Goal: Information Seeking & Learning: Learn about a topic

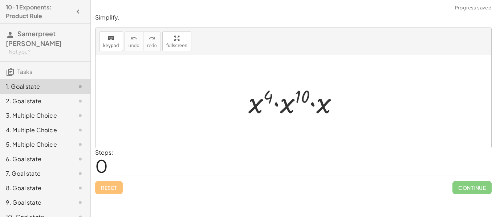
click at [297, 101] on div at bounding box center [296, 101] width 103 height 37
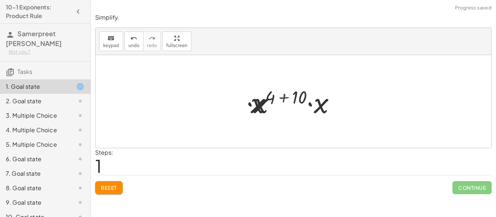
click at [298, 102] on div at bounding box center [295, 101] width 97 height 37
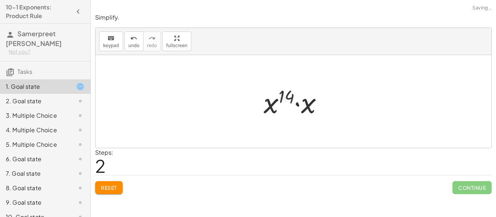
click at [298, 102] on div at bounding box center [296, 101] width 72 height 37
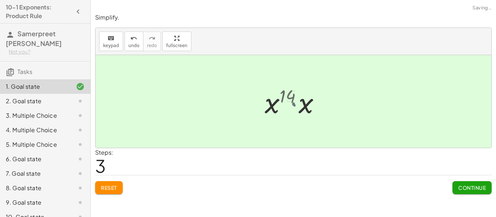
click at [298, 102] on div at bounding box center [296, 102] width 50 height 36
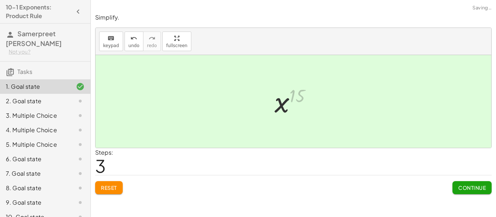
click at [298, 102] on div at bounding box center [296, 102] width 50 height 36
click at [462, 191] on span "Continue" at bounding box center [472, 188] width 28 height 7
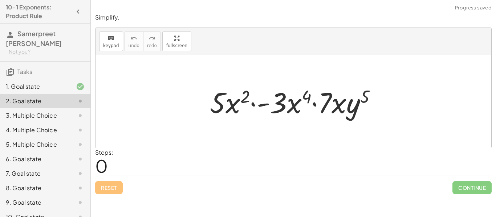
click at [325, 126] on div at bounding box center [293, 101] width 396 height 93
click at [307, 113] on div at bounding box center [296, 101] width 180 height 37
click at [273, 108] on div at bounding box center [296, 101] width 180 height 37
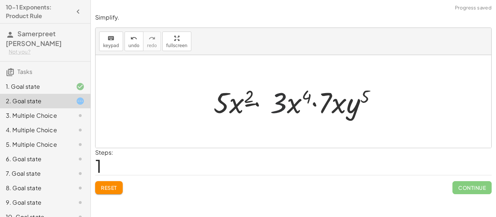
click at [217, 104] on div at bounding box center [296, 101] width 180 height 37
click at [243, 106] on div at bounding box center [296, 101] width 180 height 37
click at [267, 110] on div at bounding box center [296, 101] width 180 height 37
click at [296, 108] on div at bounding box center [296, 101] width 180 height 37
click at [314, 106] on div at bounding box center [296, 101] width 180 height 37
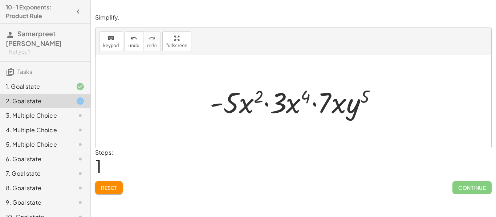
click at [334, 111] on div at bounding box center [296, 101] width 180 height 37
click at [358, 107] on div at bounding box center [296, 101] width 180 height 37
click at [361, 98] on div at bounding box center [296, 101] width 180 height 37
click at [363, 98] on div at bounding box center [296, 101] width 180 height 37
click at [353, 114] on div at bounding box center [296, 101] width 180 height 37
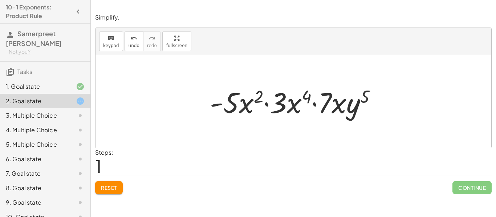
click at [226, 105] on div at bounding box center [296, 101] width 180 height 37
click at [212, 103] on div at bounding box center [296, 101] width 180 height 37
click at [214, 104] on div at bounding box center [296, 101] width 180 height 37
click at [234, 99] on div at bounding box center [296, 101] width 180 height 37
click at [255, 103] on div at bounding box center [296, 101] width 180 height 37
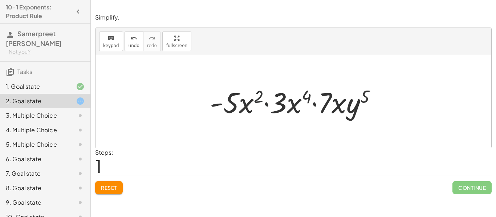
click at [287, 103] on div at bounding box center [296, 101] width 180 height 37
click at [263, 102] on div at bounding box center [296, 101] width 180 height 37
click at [264, 103] on div at bounding box center [296, 101] width 180 height 37
click at [258, 97] on div at bounding box center [296, 101] width 180 height 37
click at [291, 103] on div at bounding box center [296, 101] width 180 height 37
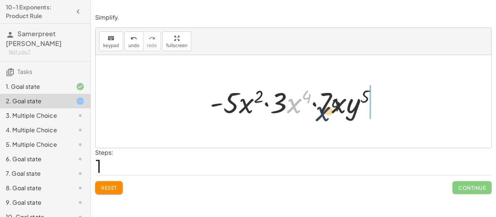
drag, startPoint x: 291, startPoint y: 103, endPoint x: 361, endPoint y: 123, distance: 73.1
click at [361, 123] on div "· 5 · x 2 · - 3 · x 4 · 7 · x · y 5 · x 4 · 5 · x 2 · - 3 · x 4 · 7 · x · y 5" at bounding box center [293, 101] width 396 height 93
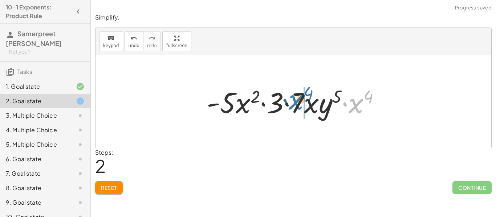
drag, startPoint x: 352, startPoint y: 106, endPoint x: 291, endPoint y: 103, distance: 61.1
click at [291, 103] on div at bounding box center [296, 101] width 187 height 37
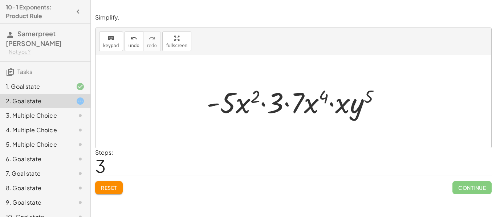
click at [106, 186] on span "Reset" at bounding box center [109, 188] width 16 height 7
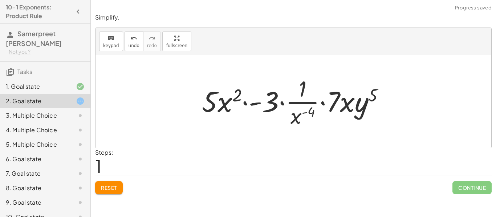
click at [116, 190] on span "Reset" at bounding box center [109, 188] width 16 height 7
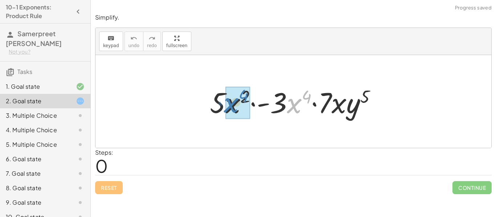
drag, startPoint x: 296, startPoint y: 101, endPoint x: 233, endPoint y: 101, distance: 62.8
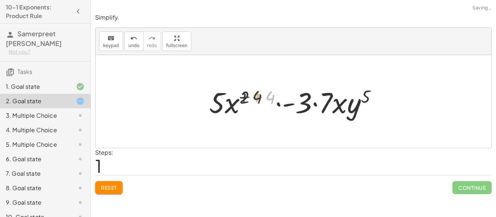
drag, startPoint x: 269, startPoint y: 97, endPoint x: 253, endPoint y: 96, distance: 16.3
click at [253, 96] on div at bounding box center [295, 101] width 181 height 37
click at [247, 96] on div at bounding box center [295, 101] width 181 height 37
click at [253, 98] on div at bounding box center [295, 101] width 181 height 37
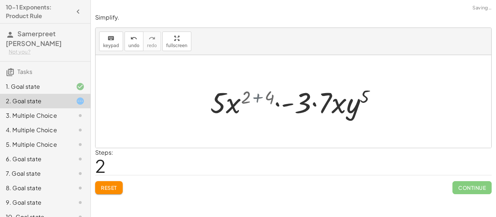
click at [253, 98] on div at bounding box center [295, 101] width 155 height 37
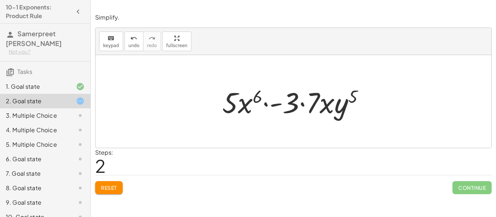
click at [314, 105] on div at bounding box center [295, 101] width 155 height 37
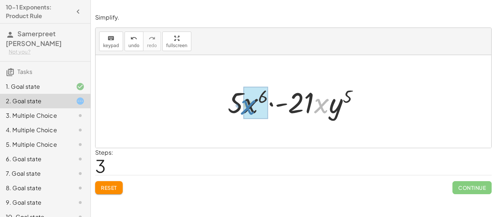
drag, startPoint x: 322, startPoint y: 105, endPoint x: 251, endPoint y: 106, distance: 70.4
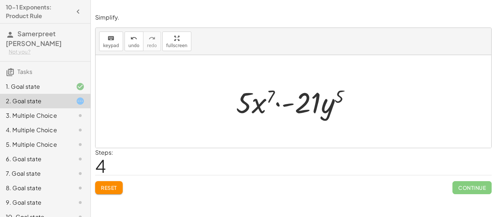
click at [277, 103] on div at bounding box center [296, 101] width 128 height 37
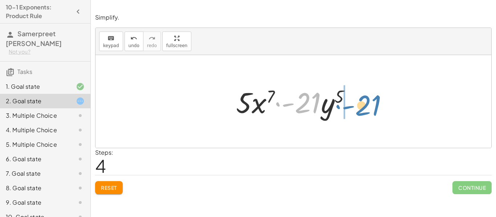
drag, startPoint x: 277, startPoint y: 103, endPoint x: 338, endPoint y: 105, distance: 61.0
click at [338, 105] on div at bounding box center [296, 101] width 128 height 37
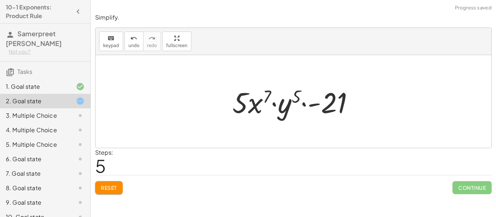
click at [298, 97] on div at bounding box center [296, 101] width 135 height 37
drag, startPoint x: 287, startPoint y: 104, endPoint x: 270, endPoint y: 100, distance: 17.8
click at [270, 100] on div at bounding box center [296, 101] width 135 height 37
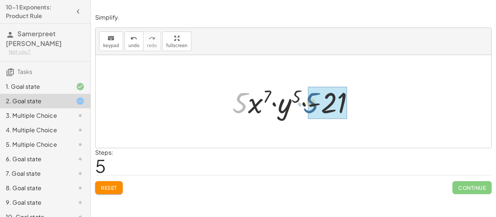
drag, startPoint x: 238, startPoint y: 103, endPoint x: 311, endPoint y: 104, distance: 72.2
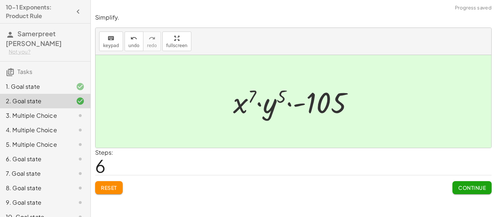
click at [478, 182] on button "Continue" at bounding box center [471, 187] width 39 height 13
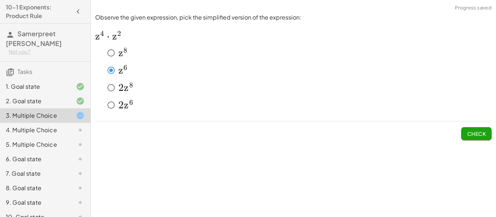
click at [459, 131] on div "Check" at bounding box center [293, 131] width 396 height 19
click at [124, 93] on span "z" at bounding box center [126, 88] width 5 height 12
click at [480, 133] on span "Check" at bounding box center [476, 134] width 19 height 7
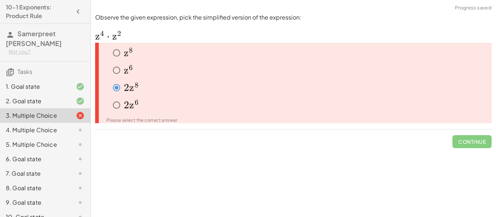
click at [123, 98] on div "﻿ z 6 z^6 z 6 ﻿" at bounding box center [296, 106] width 391 height 17
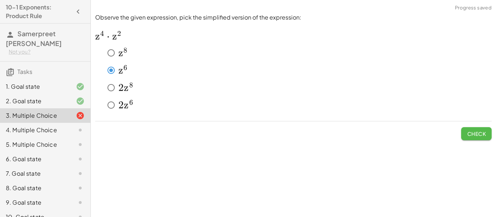
click at [476, 138] on button "Check" at bounding box center [476, 133] width 30 height 13
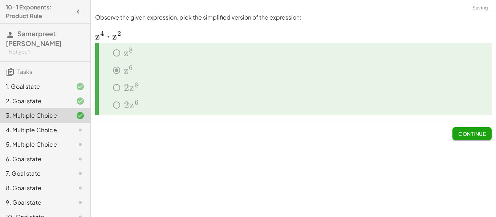
click at [476, 138] on button "Continue" at bounding box center [471, 133] width 39 height 13
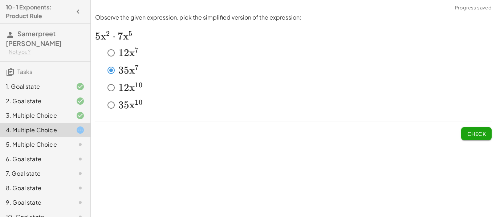
click at [476, 134] on span "Check" at bounding box center [476, 134] width 19 height 7
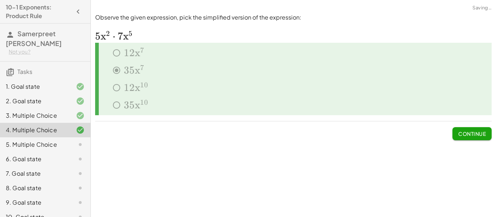
click at [474, 136] on span "Continue" at bounding box center [472, 134] width 28 height 7
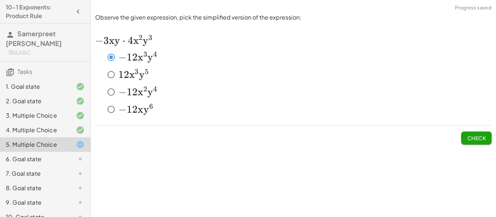
click at [481, 136] on span "Check" at bounding box center [476, 138] width 19 height 7
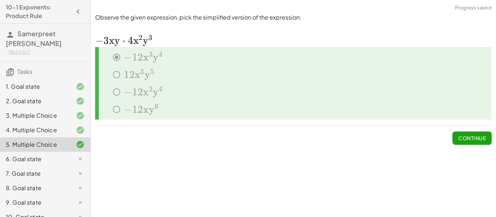
click at [479, 136] on span "Continue" at bounding box center [472, 138] width 28 height 7
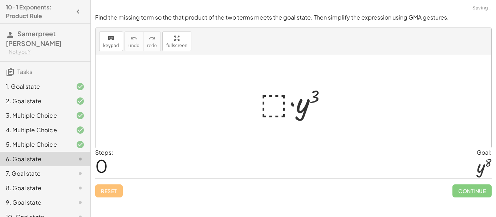
click at [281, 103] on div at bounding box center [295, 101] width 79 height 37
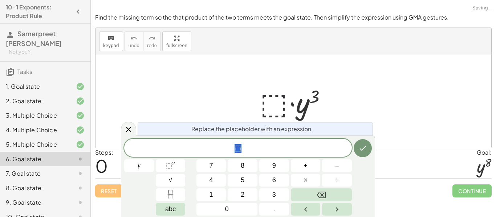
scroll to position [0, 0]
click at [138, 165] on span "y" at bounding box center [139, 166] width 3 height 10
click at [171, 166] on span "⬚" at bounding box center [169, 165] width 6 height 7
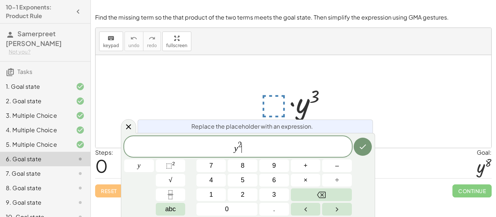
click at [240, 144] on span "2" at bounding box center [240, 145] width 4 height 8
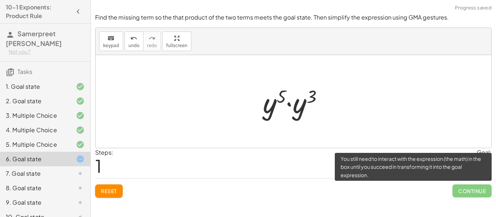
click at [462, 191] on span "Continue" at bounding box center [471, 191] width 39 height 13
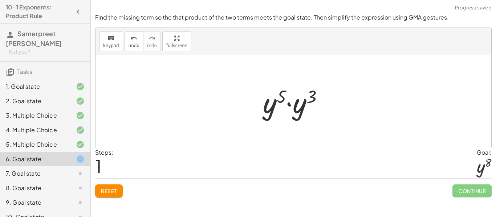
click at [291, 105] on div at bounding box center [295, 101] width 73 height 37
click at [319, 102] on div at bounding box center [295, 102] width 69 height 36
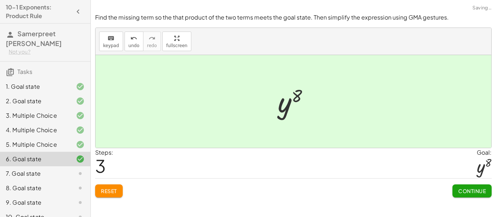
click at [462, 188] on span "Continue" at bounding box center [472, 191] width 28 height 7
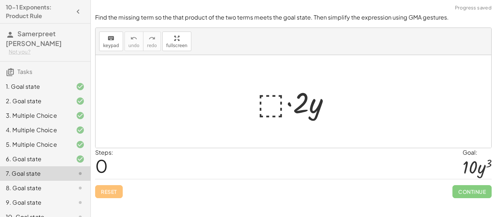
click at [270, 104] on div at bounding box center [295, 101] width 85 height 37
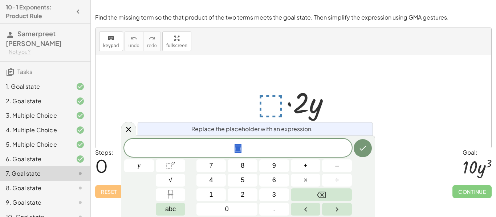
scroll to position [1, 0]
click at [251, 177] on button "5" at bounding box center [243, 180] width 30 height 13
click at [150, 166] on button "y" at bounding box center [139, 166] width 30 height 13
click at [171, 171] on button "⬚ 2" at bounding box center [171, 166] width 30 height 13
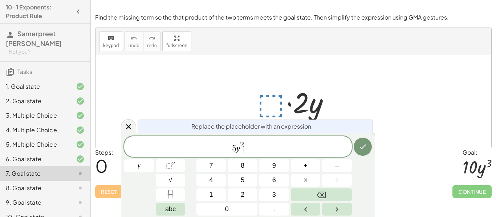
click at [241, 146] on span "2" at bounding box center [242, 145] width 4 height 8
click at [243, 144] on span "2" at bounding box center [242, 145] width 4 height 8
click at [364, 151] on icon "Done" at bounding box center [362, 147] width 9 height 9
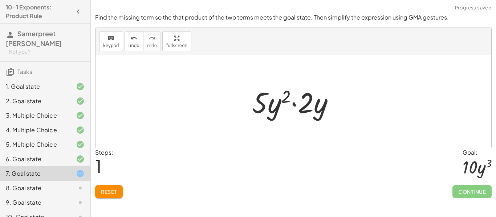
click at [287, 99] on div at bounding box center [295, 101] width 95 height 37
click at [273, 109] on div at bounding box center [295, 101] width 95 height 37
click at [310, 111] on div at bounding box center [295, 101] width 95 height 37
click at [289, 99] on div at bounding box center [295, 101] width 95 height 37
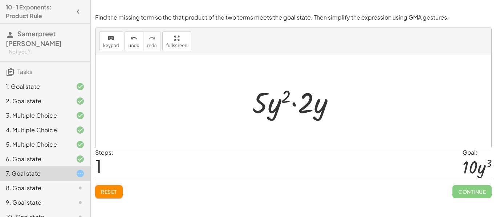
click at [291, 102] on div at bounding box center [295, 101] width 95 height 37
click at [294, 105] on div at bounding box center [295, 101] width 95 height 37
drag, startPoint x: 321, startPoint y: 109, endPoint x: 271, endPoint y: 106, distance: 49.8
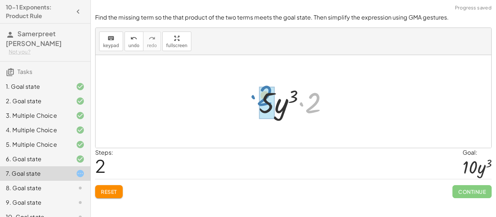
drag, startPoint x: 315, startPoint y: 105, endPoint x: 270, endPoint y: 99, distance: 45.0
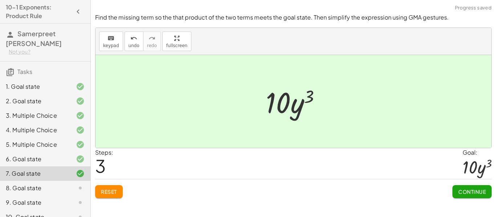
click at [465, 191] on span "Continue" at bounding box center [472, 192] width 28 height 7
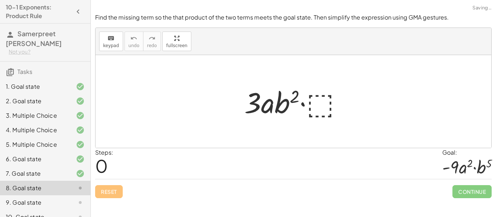
click at [318, 108] on div at bounding box center [296, 101] width 111 height 37
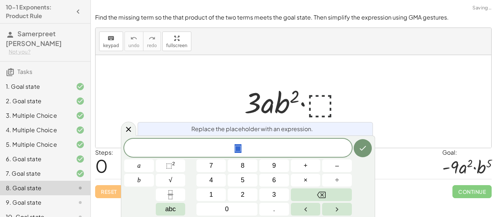
scroll to position [1, 0]
click at [249, 144] on span "⬚" at bounding box center [238, 149] width 228 height 10
click at [237, 147] on span "⬚" at bounding box center [237, 148] width 7 height 9
click at [242, 149] on span "⬚ ​" at bounding box center [238, 149] width 228 height 10
click at [340, 164] on button "–" at bounding box center [337, 166] width 30 height 13
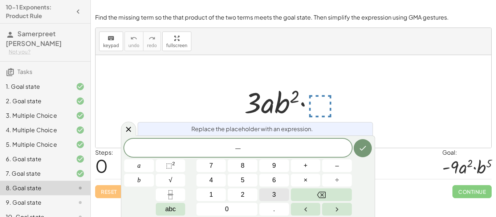
click at [269, 191] on button "3" at bounding box center [274, 195] width 30 height 13
click at [143, 168] on button "a" at bounding box center [139, 166] width 30 height 13
click at [302, 167] on button "+" at bounding box center [306, 166] width 30 height 13
click at [143, 182] on button "b" at bounding box center [139, 180] width 30 height 13
click at [177, 161] on button "⬚ 2" at bounding box center [171, 166] width 30 height 13
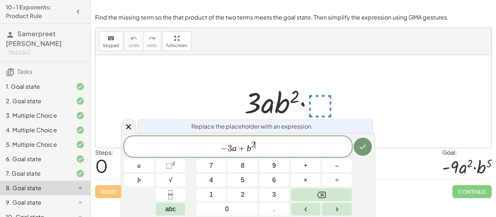
click at [254, 143] on span "2 ​" at bounding box center [253, 146] width 4 height 8
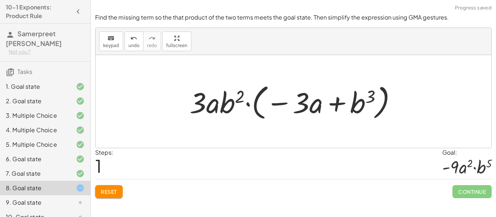
click at [261, 106] on div at bounding box center [296, 102] width 220 height 42
click at [274, 106] on div at bounding box center [296, 102] width 220 height 42
drag, startPoint x: 282, startPoint y: 103, endPoint x: 258, endPoint y: 101, distance: 24.5
click at [258, 101] on div at bounding box center [296, 102] width 220 height 42
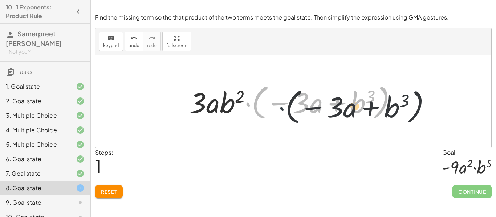
drag, startPoint x: 245, startPoint y: 104, endPoint x: 283, endPoint y: 109, distance: 37.7
click at [283, 109] on div at bounding box center [296, 102] width 220 height 42
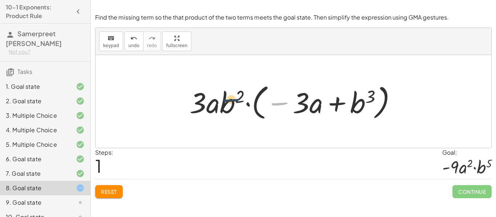
drag, startPoint x: 277, startPoint y: 103, endPoint x: 204, endPoint y: 104, distance: 73.0
click at [204, 104] on div at bounding box center [296, 102] width 220 height 42
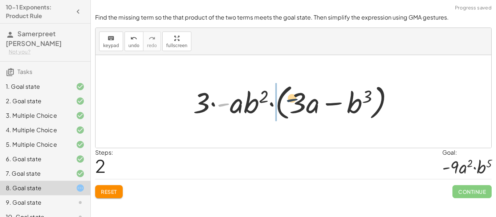
drag, startPoint x: 219, startPoint y: 103, endPoint x: 304, endPoint y: 98, distance: 85.1
click at [304, 98] on div at bounding box center [295, 102] width 213 height 42
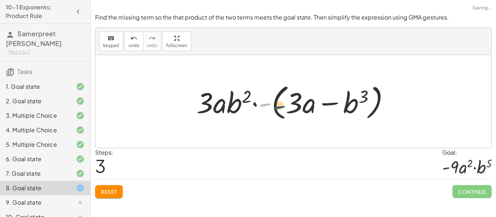
drag, startPoint x: 267, startPoint y: 102, endPoint x: 284, endPoint y: 105, distance: 17.2
click at [284, 105] on div at bounding box center [296, 102] width 207 height 42
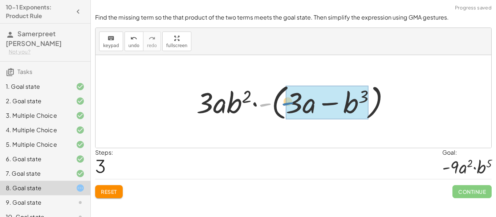
drag, startPoint x: 263, startPoint y: 104, endPoint x: 288, endPoint y: 103, distance: 25.1
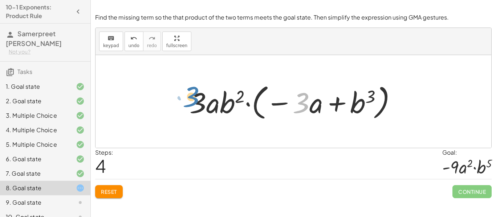
drag, startPoint x: 299, startPoint y: 111, endPoint x: 198, endPoint y: 109, distance: 101.6
click at [198, 109] on div at bounding box center [296, 102] width 220 height 42
drag, startPoint x: 314, startPoint y: 105, endPoint x: 217, endPoint y: 103, distance: 96.6
click at [217, 103] on div at bounding box center [296, 102] width 220 height 42
click at [246, 104] on div at bounding box center [296, 102] width 220 height 42
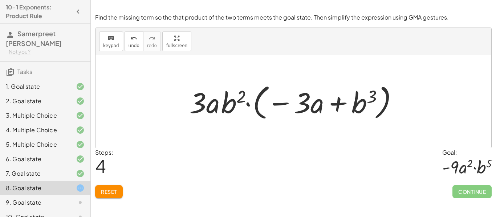
click at [281, 103] on div at bounding box center [296, 102] width 220 height 42
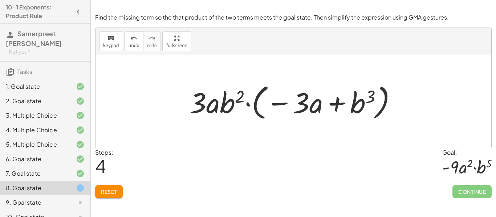
drag, startPoint x: 372, startPoint y: 107, endPoint x: 270, endPoint y: 91, distance: 103.6
click at [262, 90] on div at bounding box center [296, 102] width 220 height 42
drag, startPoint x: 302, startPoint y: 104, endPoint x: 282, endPoint y: 101, distance: 20.2
click at [282, 101] on div at bounding box center [296, 102] width 220 height 42
drag, startPoint x: 370, startPoint y: 95, endPoint x: 234, endPoint y: 94, distance: 136.1
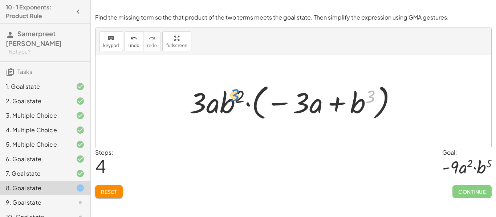
click at [234, 94] on div at bounding box center [296, 102] width 220 height 42
click at [335, 101] on div at bounding box center [296, 102] width 220 height 42
click at [106, 189] on span "Reset" at bounding box center [109, 192] width 16 height 7
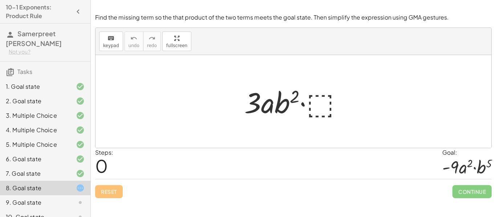
click at [318, 102] on div at bounding box center [296, 101] width 111 height 37
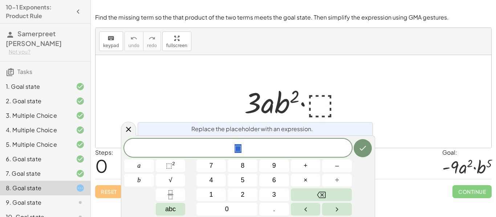
scroll to position [2, 0]
click at [135, 181] on button "b" at bounding box center [139, 180] width 30 height 13
click at [171, 167] on span "⬚" at bounding box center [169, 165] width 6 height 7
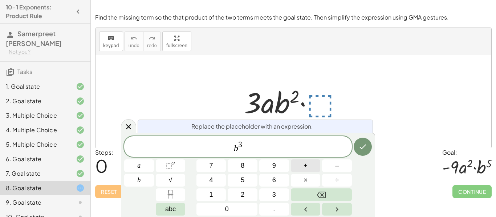
click at [308, 164] on button "+" at bounding box center [306, 166] width 30 height 13
click at [339, 168] on button "–" at bounding box center [337, 166] width 30 height 13
click at [281, 195] on button "3" at bounding box center [274, 195] width 30 height 13
click at [136, 169] on button "a" at bounding box center [139, 166] width 30 height 13
click at [365, 146] on icon "Done" at bounding box center [362, 147] width 9 height 9
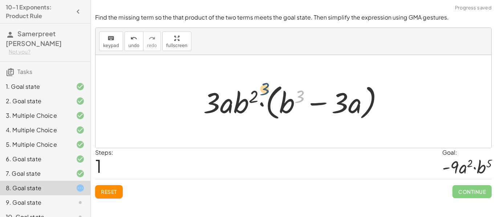
drag, startPoint x: 297, startPoint y: 106, endPoint x: 260, endPoint y: 98, distance: 37.2
click at [260, 98] on div at bounding box center [296, 102] width 193 height 42
click at [252, 105] on div at bounding box center [296, 102] width 193 height 42
click at [280, 104] on div at bounding box center [296, 102] width 193 height 42
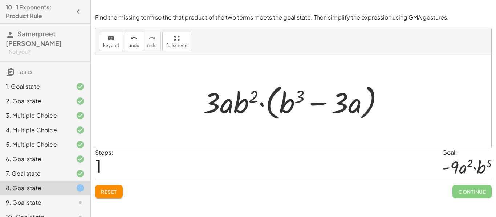
click at [280, 104] on div at bounding box center [296, 102] width 193 height 42
click at [288, 105] on div at bounding box center [296, 102] width 193 height 42
drag, startPoint x: 344, startPoint y: 101, endPoint x: 222, endPoint y: 102, distance: 121.6
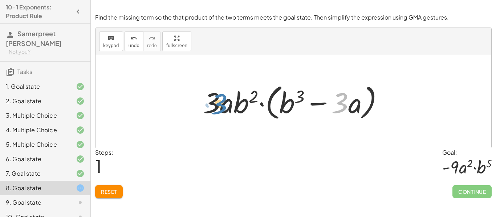
click at [222, 102] on div at bounding box center [296, 102] width 193 height 42
click at [347, 105] on div at bounding box center [296, 102] width 193 height 42
drag, startPoint x: 352, startPoint y: 106, endPoint x: 213, endPoint y: 107, distance: 139.0
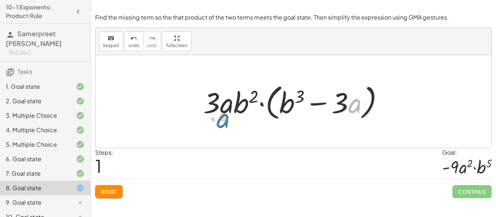
click at [213, 107] on div at bounding box center [296, 102] width 193 height 42
drag, startPoint x: 224, startPoint y: 102, endPoint x: 358, endPoint y: 99, distance: 134.0
click at [358, 99] on div at bounding box center [296, 102] width 193 height 42
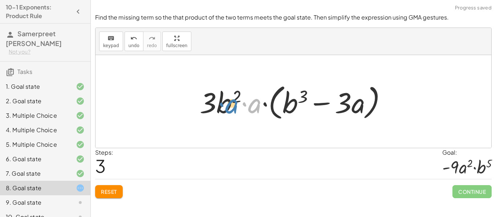
drag, startPoint x: 259, startPoint y: 106, endPoint x: 236, endPoint y: 106, distance: 23.2
click at [236, 106] on div at bounding box center [296, 102] width 200 height 42
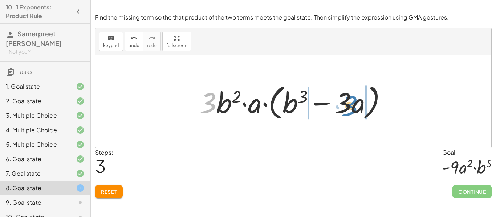
drag, startPoint x: 212, startPoint y: 102, endPoint x: 352, endPoint y: 103, distance: 140.1
click at [352, 103] on div at bounding box center [296, 102] width 200 height 42
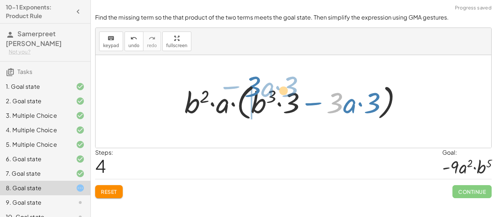
drag, startPoint x: 332, startPoint y: 102, endPoint x: 228, endPoint y: 86, distance: 105.8
click at [228, 86] on div at bounding box center [296, 102] width 230 height 42
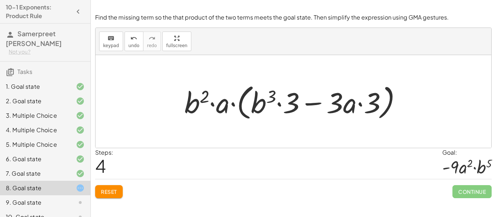
click at [115, 186] on button "Reset" at bounding box center [109, 191] width 28 height 13
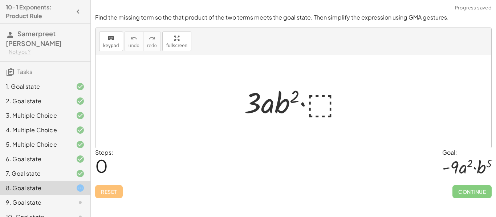
click at [306, 120] on div at bounding box center [296, 101] width 111 height 37
click at [315, 109] on div at bounding box center [296, 101] width 111 height 37
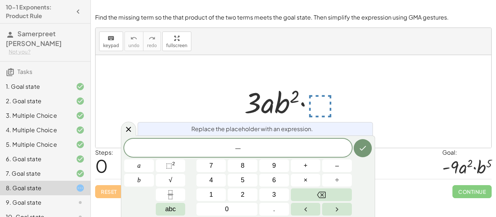
scroll to position [3, 0]
click at [175, 165] on sup "2" at bounding box center [173, 163] width 3 height 5
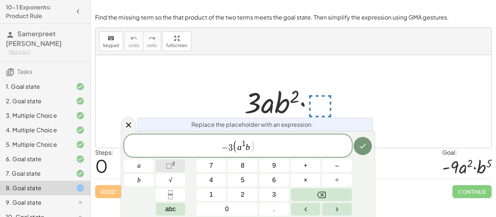
click at [169, 160] on button "⬚ 2" at bounding box center [171, 166] width 30 height 13
click at [272, 143] on span "− 3 ( a 1 b 3 ​ )" at bounding box center [238, 146] width 228 height 15
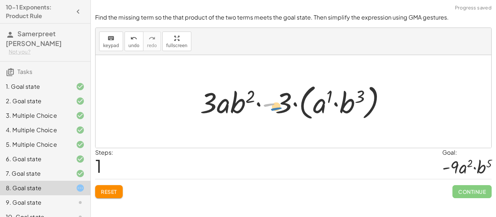
drag, startPoint x: 267, startPoint y: 106, endPoint x: 275, endPoint y: 109, distance: 7.8
click at [275, 109] on div at bounding box center [295, 102] width 199 height 42
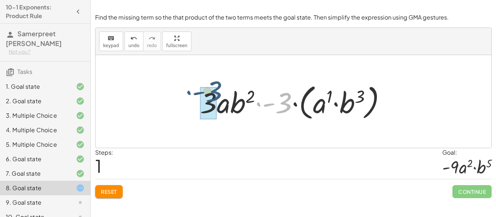
drag, startPoint x: 285, startPoint y: 108, endPoint x: 214, endPoint y: 104, distance: 70.9
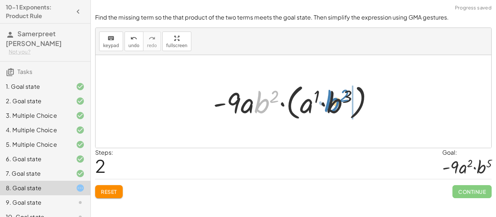
drag, startPoint x: 260, startPoint y: 104, endPoint x: 330, endPoint y: 103, distance: 70.4
click at [330, 103] on div at bounding box center [295, 102] width 173 height 42
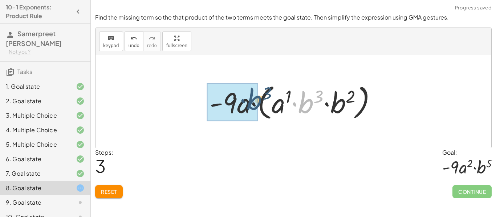
drag, startPoint x: 306, startPoint y: 101, endPoint x: 254, endPoint y: 97, distance: 52.0
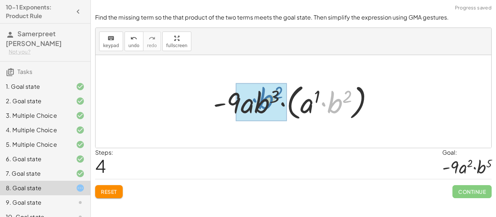
drag, startPoint x: 340, startPoint y: 102, endPoint x: 271, endPoint y: 98, distance: 69.4
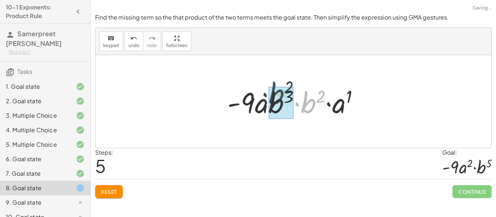
drag, startPoint x: 314, startPoint y: 102, endPoint x: 282, endPoint y: 95, distance: 32.7
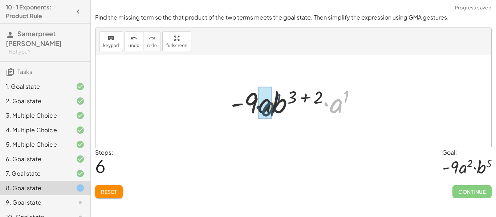
drag, startPoint x: 337, startPoint y: 106, endPoint x: 260, endPoint y: 109, distance: 77.3
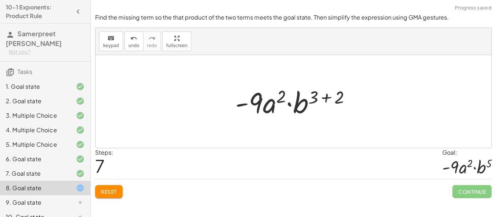
click at [336, 98] on div at bounding box center [296, 101] width 128 height 37
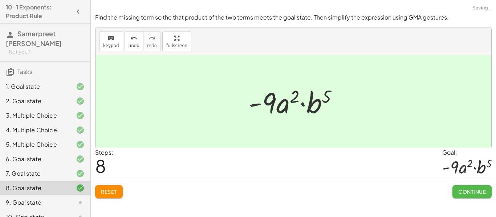
click at [466, 188] on button "Continue" at bounding box center [471, 191] width 39 height 13
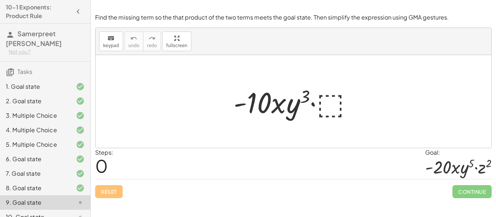
click at [325, 99] on div at bounding box center [296, 101] width 132 height 37
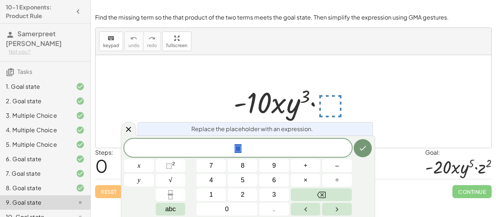
click at [250, 146] on span "⬚" at bounding box center [238, 149] width 228 height 10
click at [177, 166] on button "⬚ 2" at bounding box center [171, 166] width 30 height 13
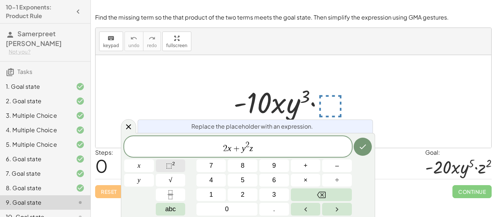
click at [172, 168] on span "⬚ 2" at bounding box center [170, 166] width 9 height 10
click at [364, 144] on icon "Done" at bounding box center [362, 147] width 9 height 9
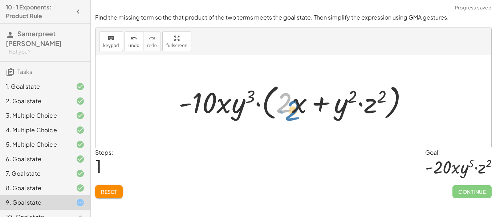
drag, startPoint x: 290, startPoint y: 106, endPoint x: 302, endPoint y: 111, distance: 13.2
click at [302, 111] on div at bounding box center [296, 102] width 242 height 42
click at [301, 107] on div at bounding box center [296, 102] width 242 height 42
drag, startPoint x: 351, startPoint y: 101, endPoint x: 337, endPoint y: 111, distance: 17.4
click at [337, 111] on div at bounding box center [296, 102] width 242 height 42
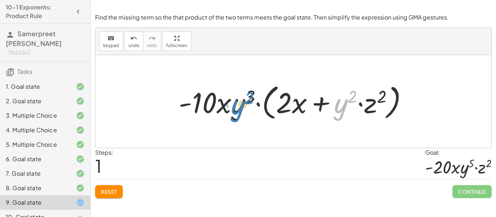
drag, startPoint x: 340, startPoint y: 109, endPoint x: 237, endPoint y: 110, distance: 103.1
click at [237, 110] on div at bounding box center [296, 102] width 242 height 42
click at [339, 108] on div at bounding box center [296, 102] width 242 height 42
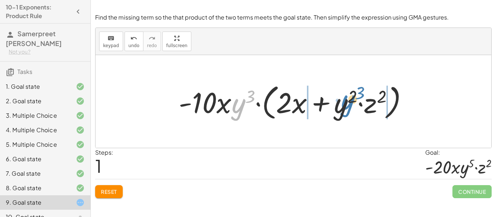
drag, startPoint x: 236, startPoint y: 108, endPoint x: 344, endPoint y: 104, distance: 108.9
click at [344, 104] on div at bounding box center [296, 102] width 242 height 42
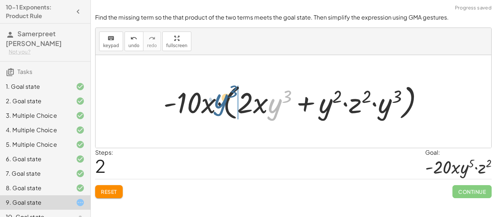
drag, startPoint x: 278, startPoint y: 106, endPoint x: 219, endPoint y: 100, distance: 58.8
click at [219, 100] on div at bounding box center [296, 102] width 273 height 42
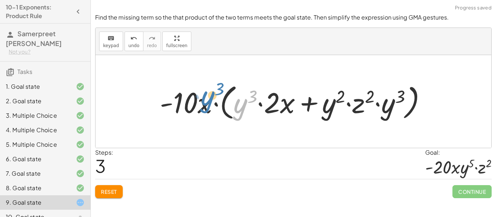
drag, startPoint x: 246, startPoint y: 103, endPoint x: 212, endPoint y: 98, distance: 35.0
click at [212, 98] on div at bounding box center [296, 102] width 280 height 42
click at [128, 45] on span "undo" at bounding box center [133, 45] width 11 height 5
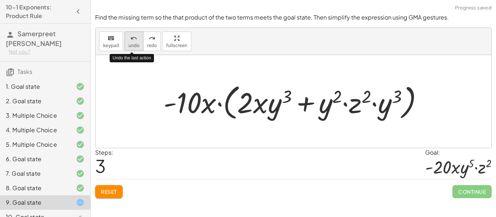
click at [128, 45] on span "undo" at bounding box center [133, 45] width 11 height 5
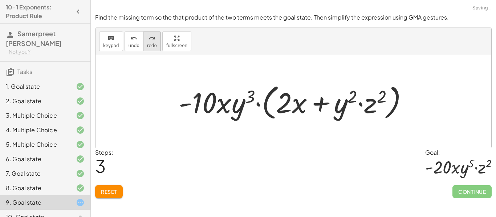
click at [155, 42] on button "redo redo" at bounding box center [152, 42] width 18 height 20
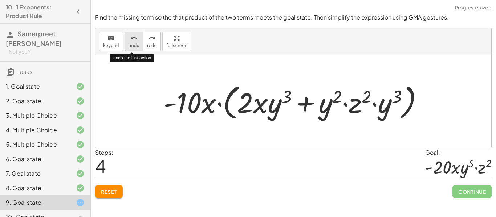
click at [126, 39] on button "undo undo" at bounding box center [133, 42] width 19 height 20
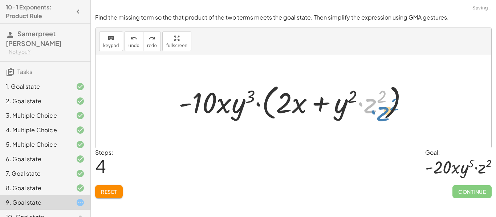
drag, startPoint x: 370, startPoint y: 106, endPoint x: 383, endPoint y: 114, distance: 15.0
click at [383, 114] on div at bounding box center [296, 102] width 242 height 42
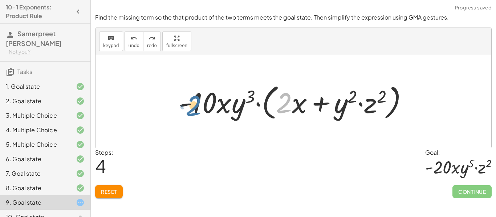
drag, startPoint x: 288, startPoint y: 111, endPoint x: 195, endPoint y: 114, distance: 93.3
click at [195, 114] on div at bounding box center [296, 102] width 242 height 42
click at [105, 192] on span "Reset" at bounding box center [109, 192] width 16 height 7
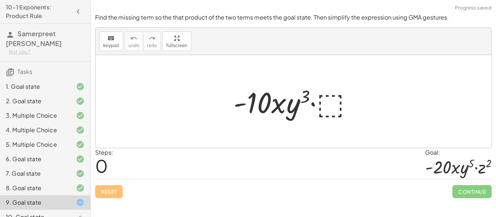
click at [334, 103] on div at bounding box center [296, 101] width 132 height 37
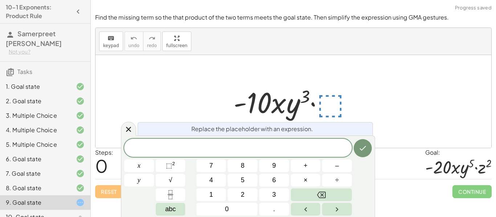
scroll to position [6, 0]
click at [205, 97] on div at bounding box center [293, 101] width 396 height 93
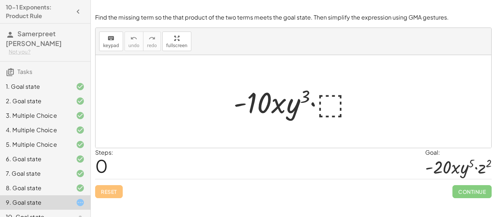
click at [321, 99] on div at bounding box center [296, 101] width 132 height 37
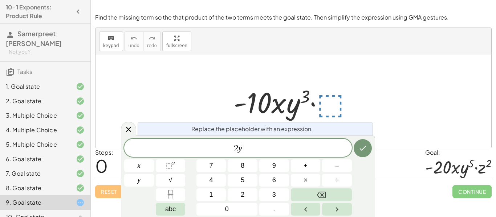
scroll to position [7, 0]
click at [169, 166] on span "⬚" at bounding box center [169, 165] width 6 height 7
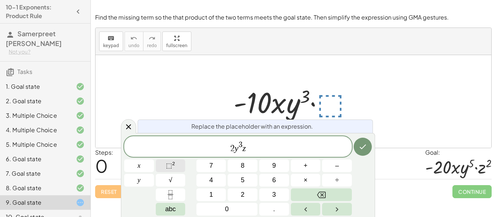
click at [166, 169] on span "⬚" at bounding box center [169, 165] width 6 height 7
click at [364, 145] on icon "Done" at bounding box center [362, 147] width 9 height 9
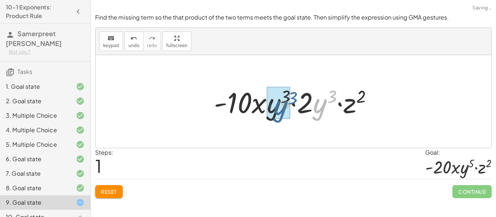
drag, startPoint x: 314, startPoint y: 111, endPoint x: 269, endPoint y: 111, distance: 45.0
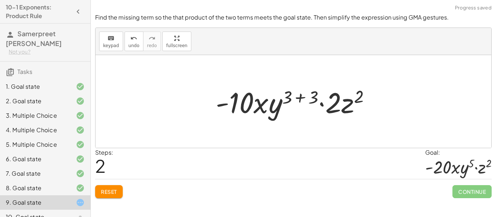
click at [306, 101] on div at bounding box center [296, 101] width 168 height 37
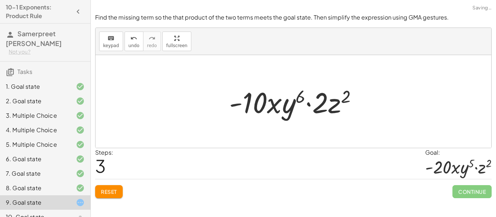
click at [113, 195] on button "Reset" at bounding box center [109, 191] width 28 height 13
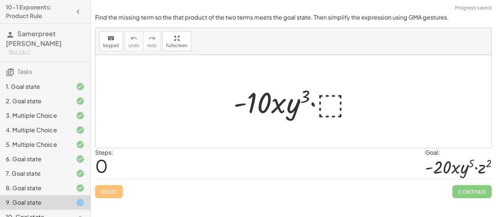
click at [330, 100] on div at bounding box center [296, 101] width 132 height 37
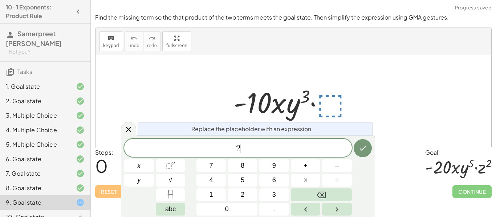
scroll to position [8, 0]
click at [176, 162] on button "⬚ 2" at bounding box center [171, 166] width 30 height 13
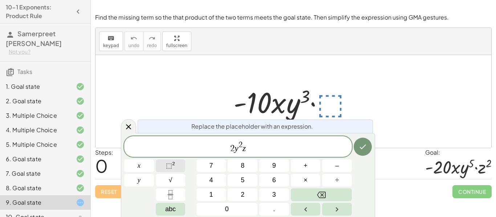
click at [175, 165] on span "⬚ 2" at bounding box center [170, 166] width 9 height 10
click at [363, 152] on button "Done" at bounding box center [362, 147] width 18 height 18
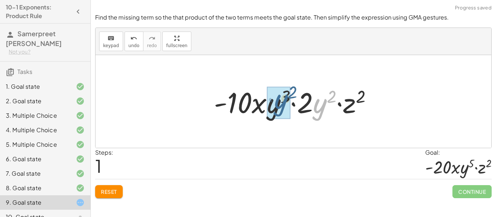
drag, startPoint x: 320, startPoint y: 108, endPoint x: 278, endPoint y: 104, distance: 42.3
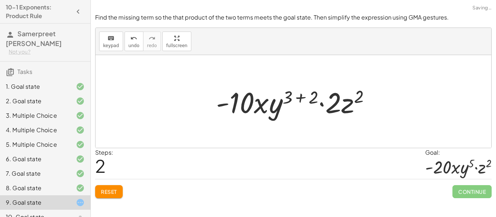
click at [282, 105] on div at bounding box center [295, 101] width 167 height 37
click at [299, 94] on div at bounding box center [295, 101] width 167 height 37
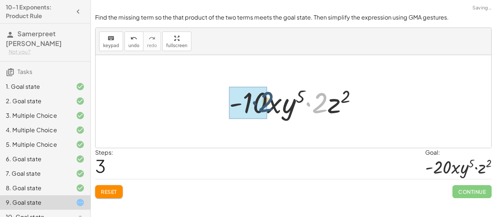
drag, startPoint x: 315, startPoint y: 105, endPoint x: 252, endPoint y: 102, distance: 63.9
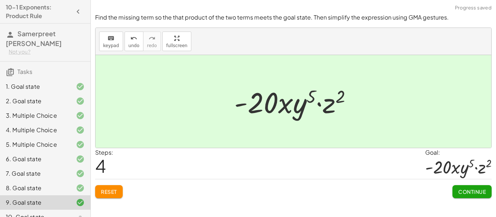
click at [486, 188] on button "Continue" at bounding box center [471, 191] width 39 height 13
